Goal: Task Accomplishment & Management: Manage account settings

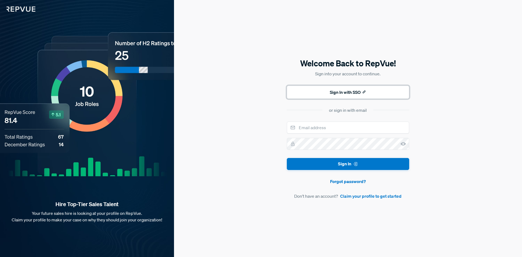
click at [347, 94] on button "Sign In with SSO" at bounding box center [348, 92] width 122 height 13
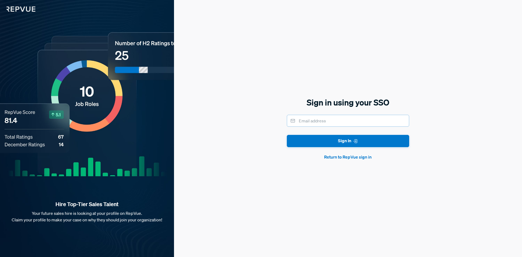
click at [314, 123] on input "email" at bounding box center [348, 121] width 122 height 12
click at [344, 158] on button "Return to RepVue sign in" at bounding box center [348, 157] width 122 height 7
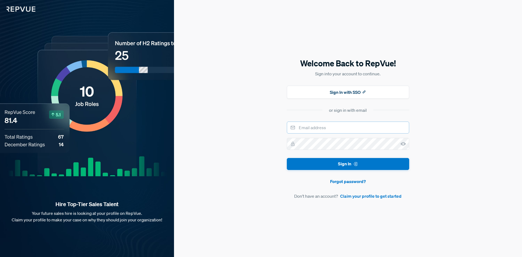
click at [326, 127] on input "email" at bounding box center [348, 128] width 122 height 12
click at [339, 92] on button "Sign In with SSO" at bounding box center [348, 92] width 122 height 13
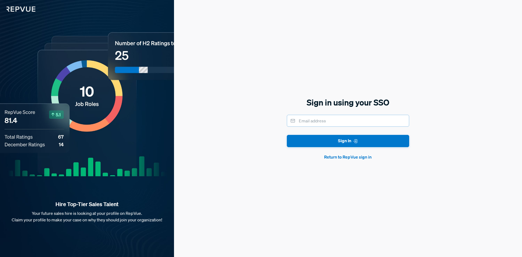
click at [339, 120] on input "email" at bounding box center [348, 121] width 122 height 12
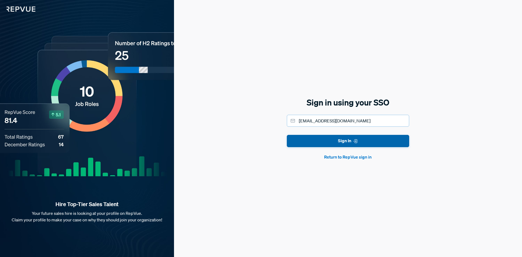
type input "[EMAIL_ADDRESS][DOMAIN_NAME]"
click at [338, 139] on button "Sign In" at bounding box center [348, 141] width 122 height 12
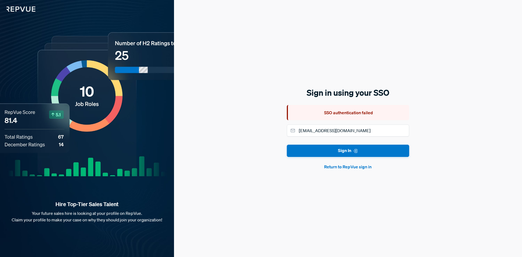
click at [350, 167] on button "Return to RepVue sign in" at bounding box center [348, 166] width 122 height 7
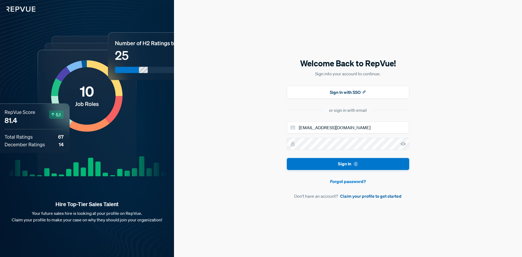
click at [361, 197] on link "Claim your profile to get started" at bounding box center [370, 196] width 61 height 7
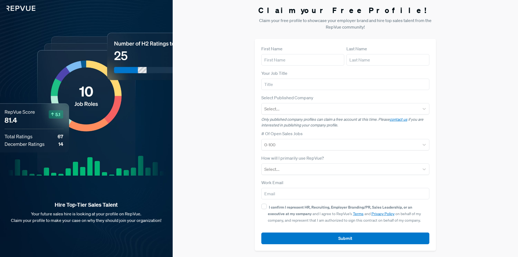
scroll to position [1, 0]
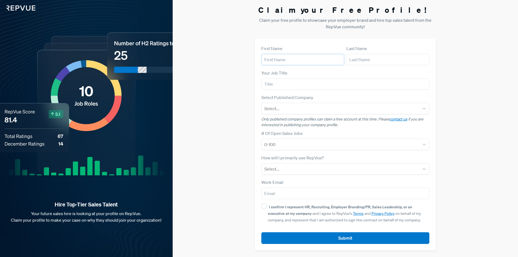
click at [294, 63] on input "text" at bounding box center [302, 59] width 83 height 11
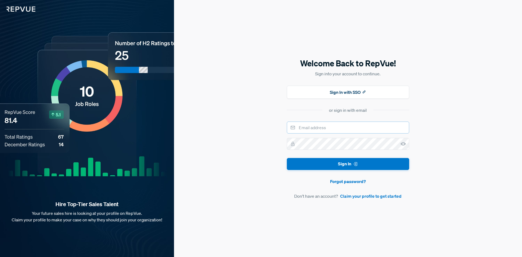
click at [307, 129] on input "email" at bounding box center [348, 128] width 122 height 12
type input "[PERSON_NAME][EMAIL_ADDRESS][DOMAIN_NAME]"
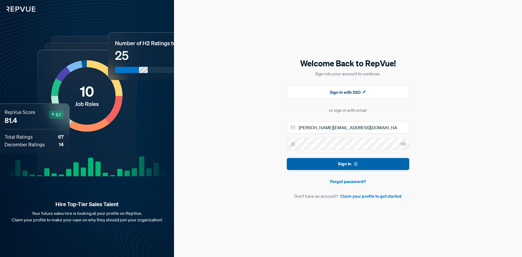
click at [339, 162] on button "Sign In" at bounding box center [348, 164] width 122 height 12
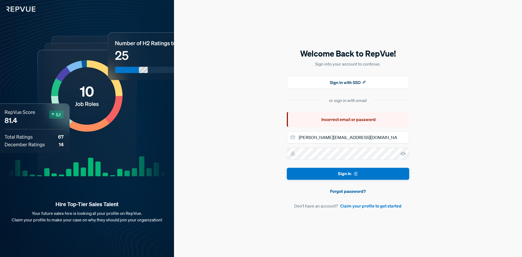
click at [346, 193] on link "Forgot password?" at bounding box center [348, 191] width 122 height 7
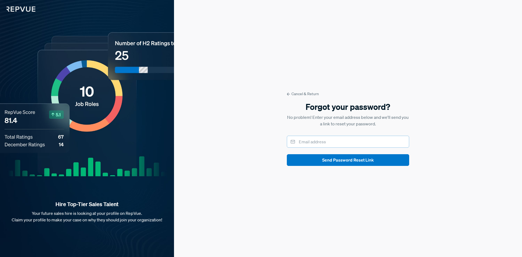
click at [331, 142] on input "email" at bounding box center [348, 142] width 122 height 12
